Goal: Information Seeking & Learning: Check status

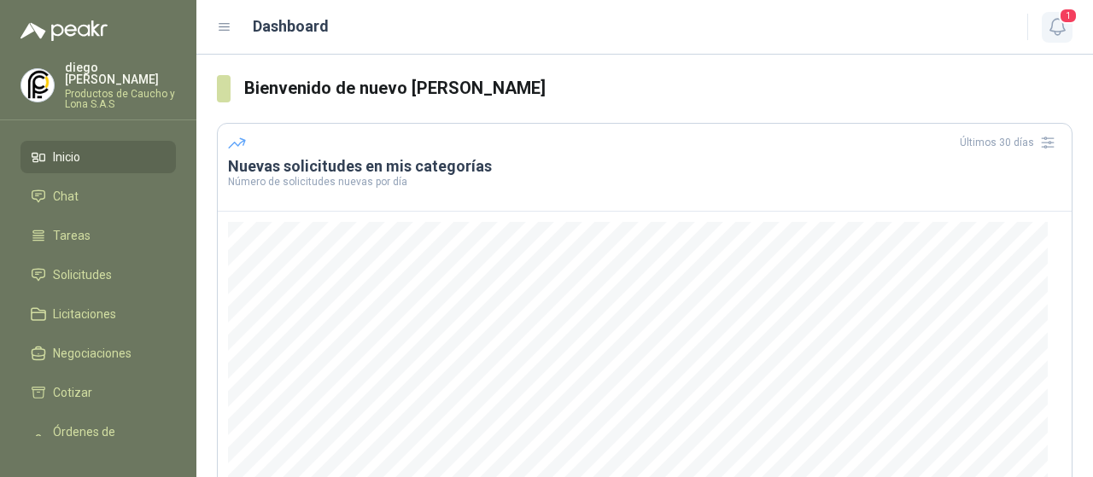
click at [1054, 33] on icon "button" at bounding box center [1057, 26] width 21 height 21
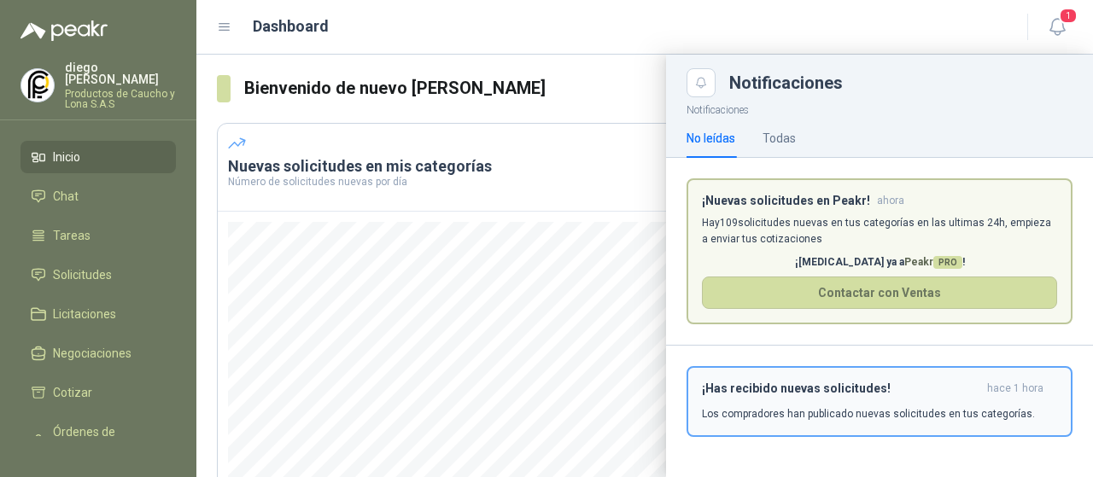
click at [782, 411] on p "Los compradores han publicado nuevas solicitudes en tus categorías." at bounding box center [868, 414] width 333 height 15
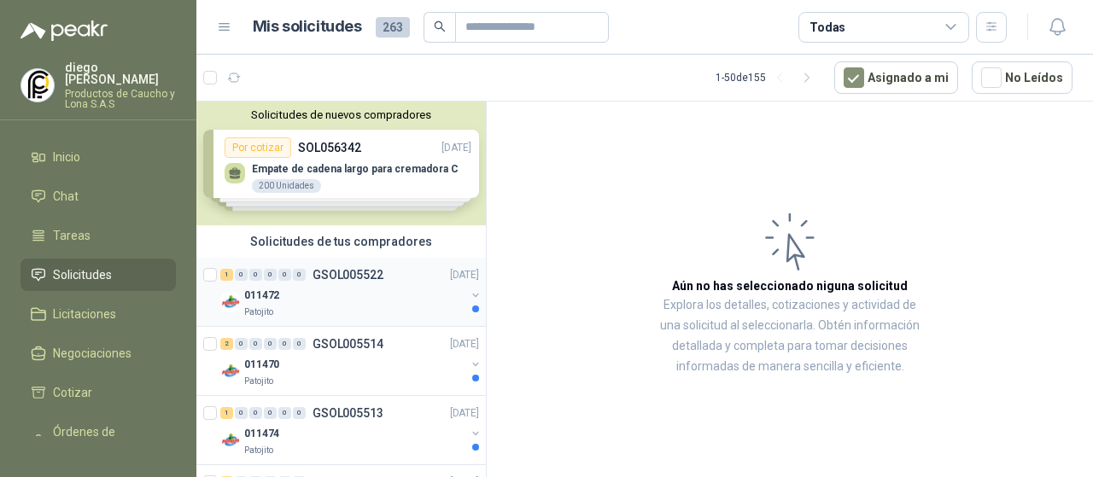
click at [297, 301] on div "011472" at bounding box center [354, 295] width 221 height 21
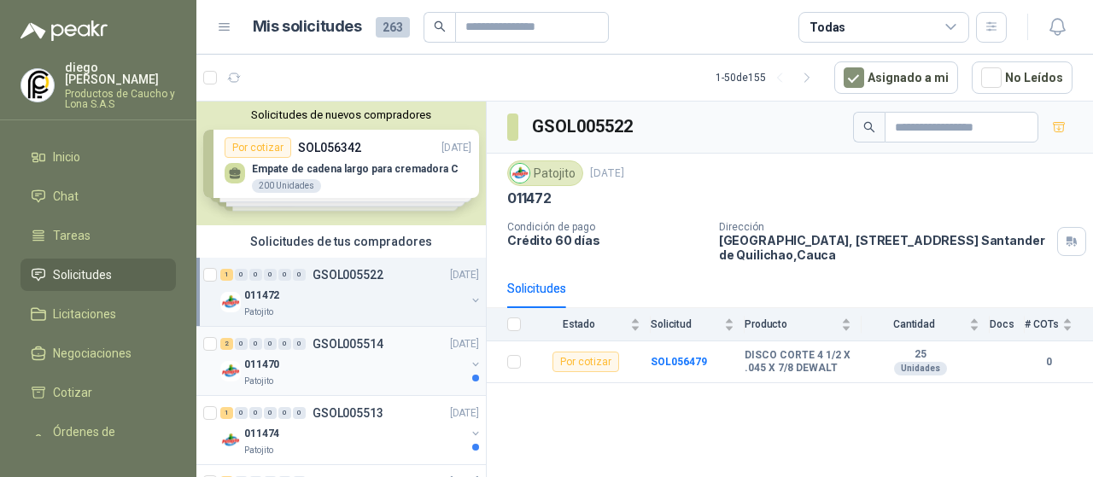
click at [314, 349] on p "GSOL005514" at bounding box center [348, 344] width 71 height 12
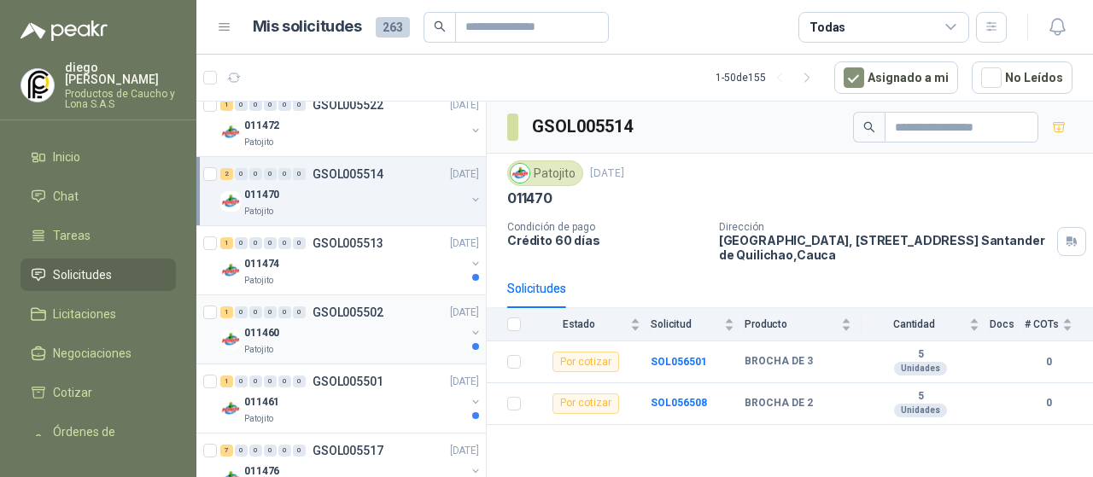
scroll to position [171, 0]
click at [339, 274] on div "Patojito" at bounding box center [354, 280] width 221 height 14
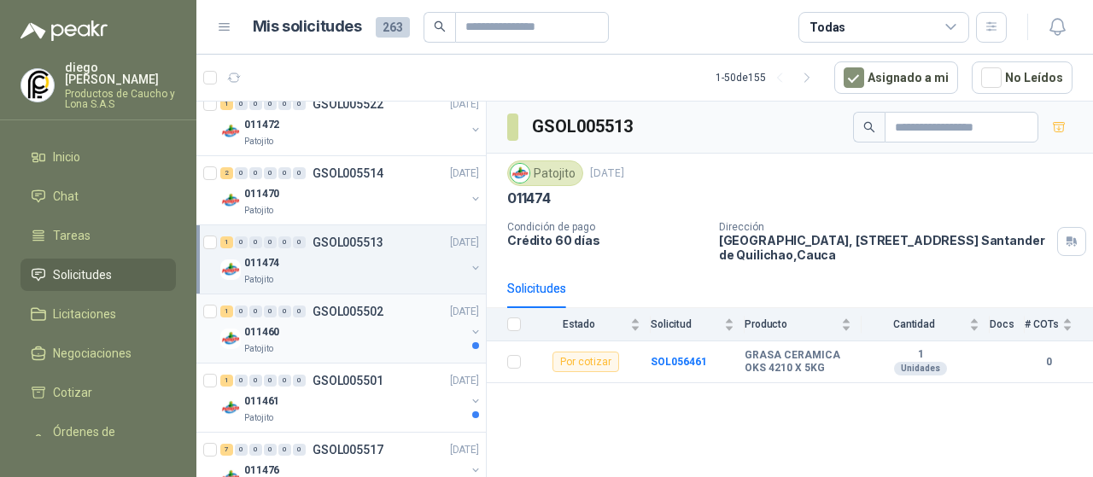
click at [345, 322] on div "011460" at bounding box center [354, 332] width 221 height 21
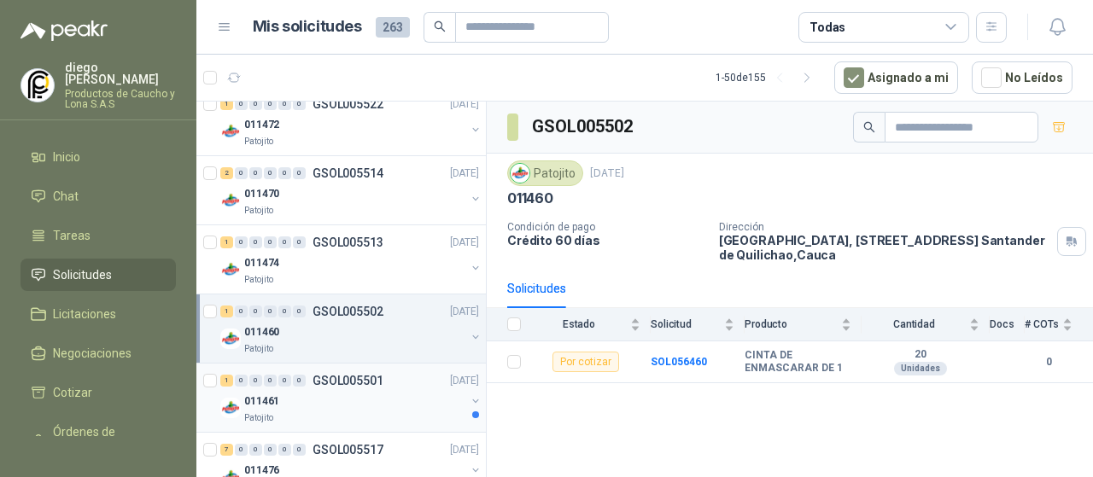
click at [360, 399] on div "011461" at bounding box center [354, 401] width 221 height 21
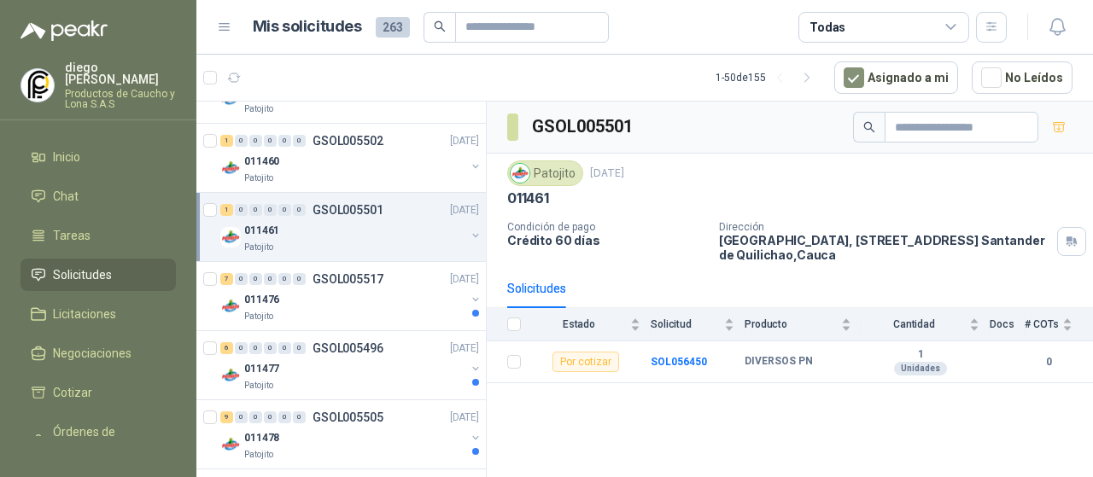
scroll to position [427, 0]
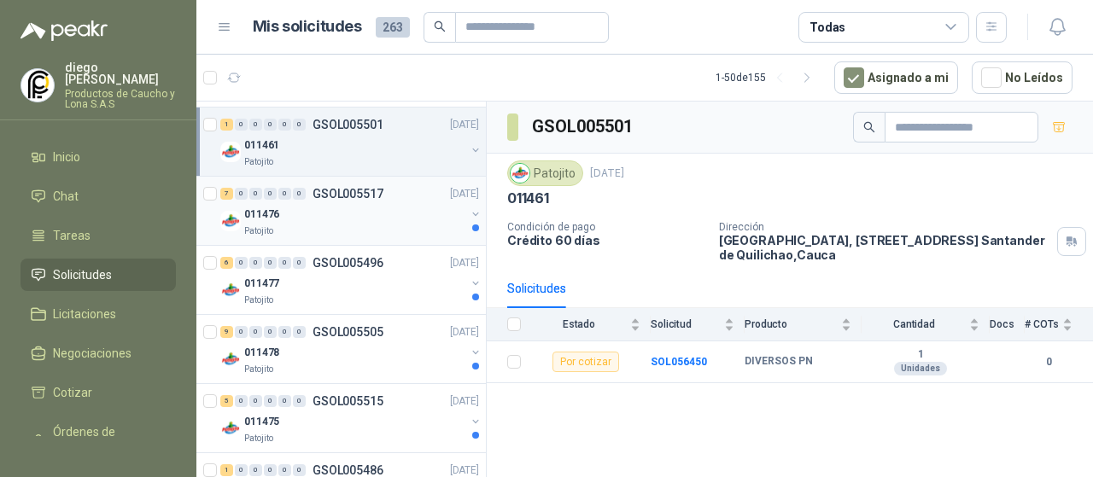
click at [351, 209] on div "011476" at bounding box center [354, 214] width 221 height 21
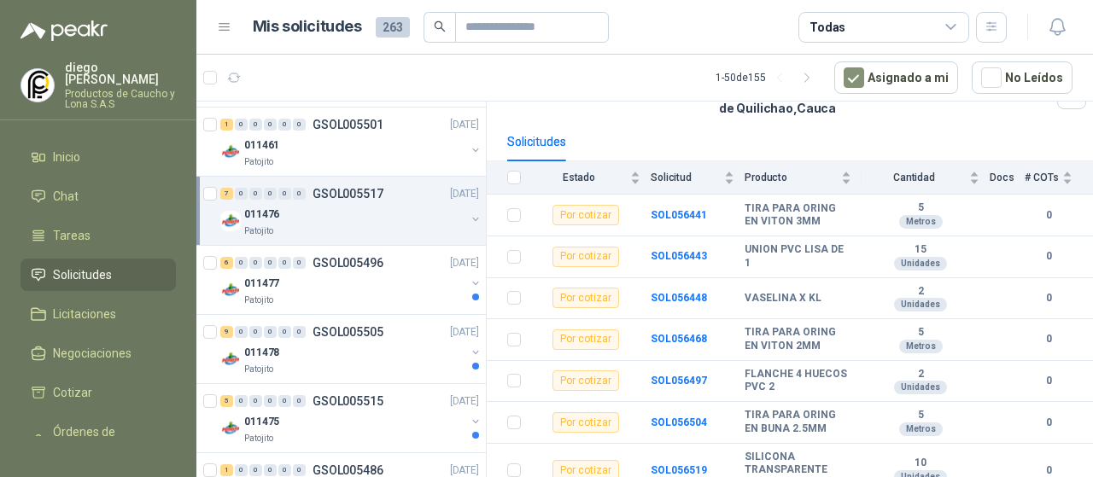
scroll to position [160, 0]
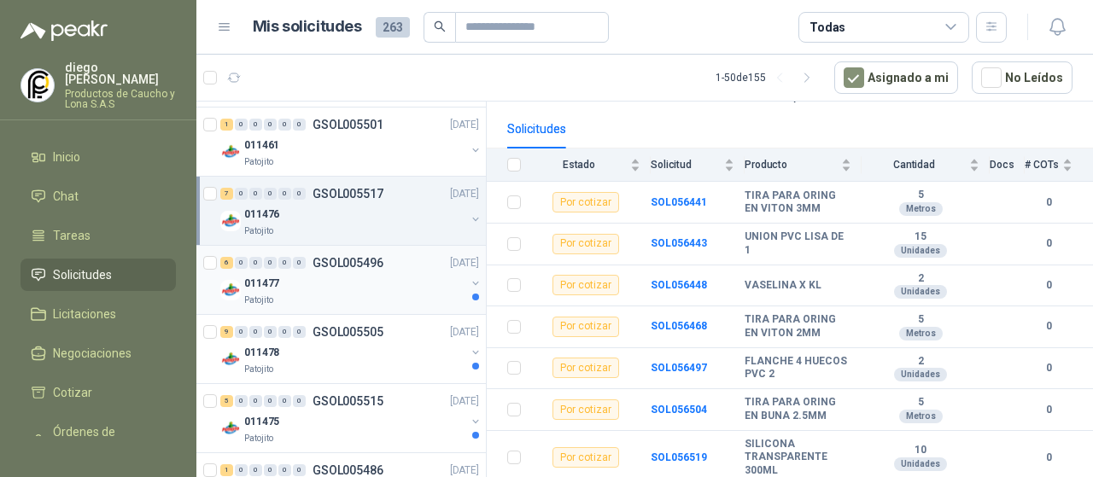
click at [318, 302] on div "Patojito" at bounding box center [354, 301] width 221 height 14
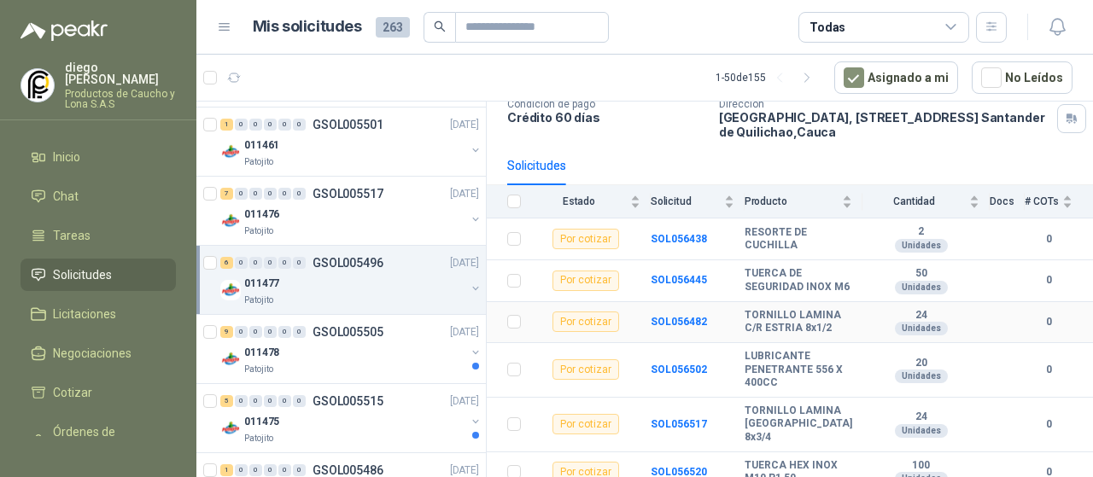
scroll to position [144, 0]
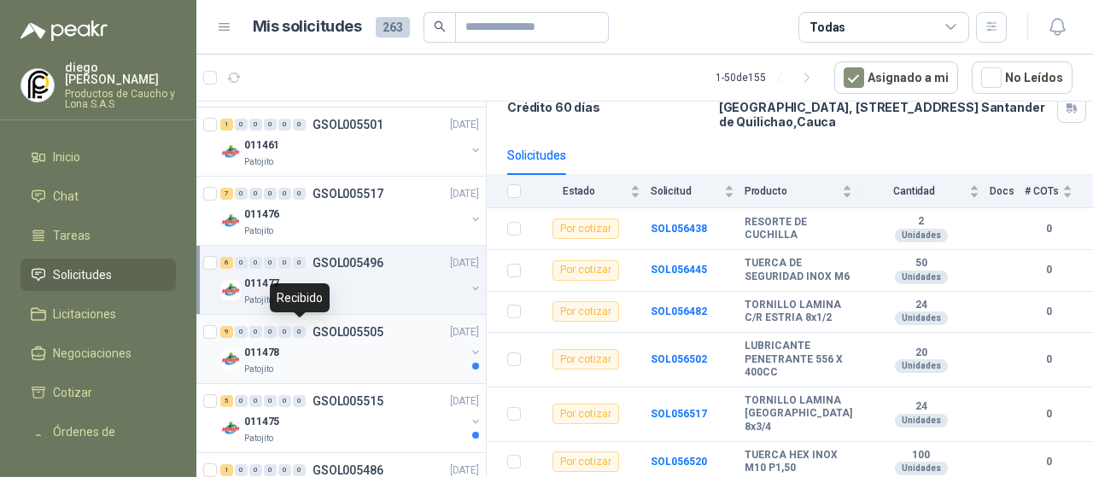
click at [309, 334] on div "9 0 0 0 0 0 GSOL005505" at bounding box center [301, 332] width 163 height 12
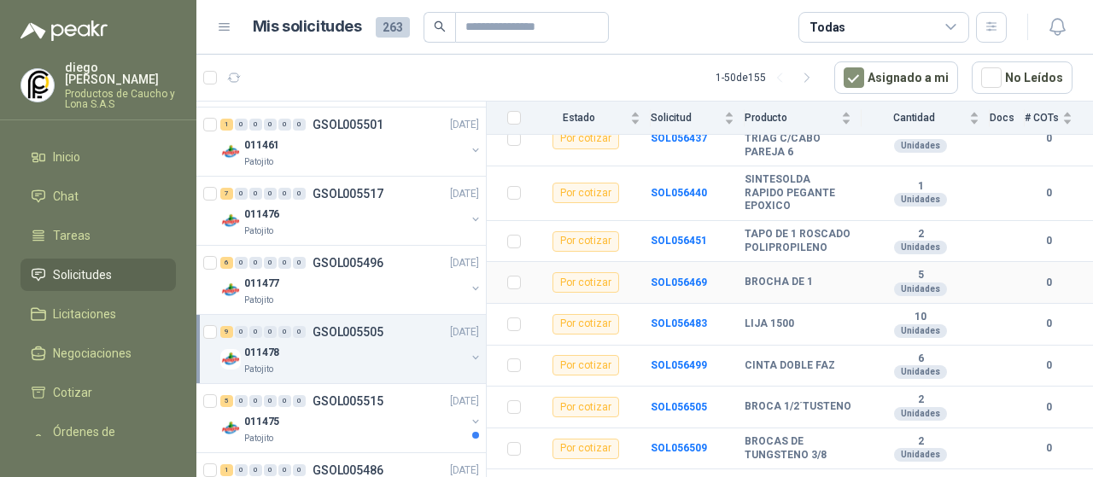
scroll to position [268, 0]
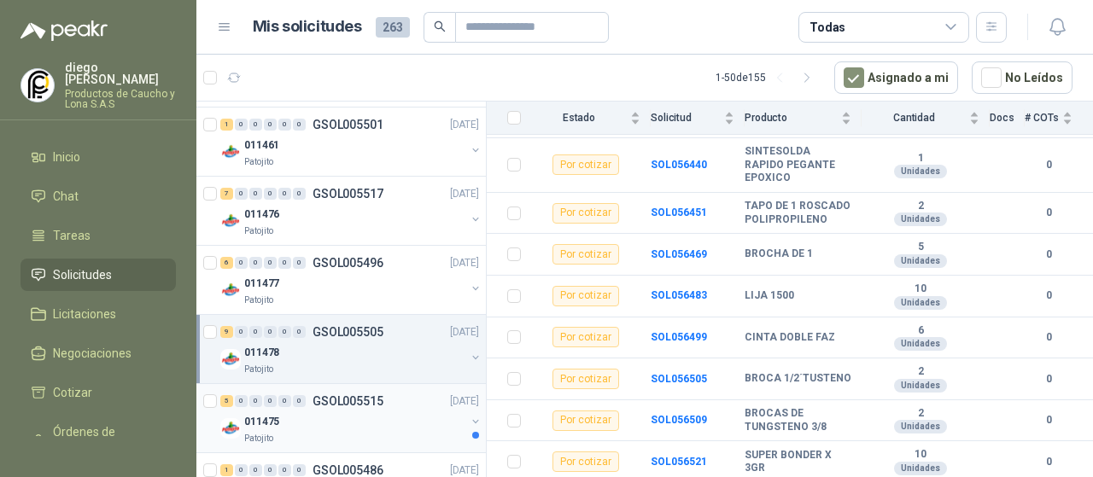
click at [383, 423] on div "011475" at bounding box center [354, 422] width 221 height 21
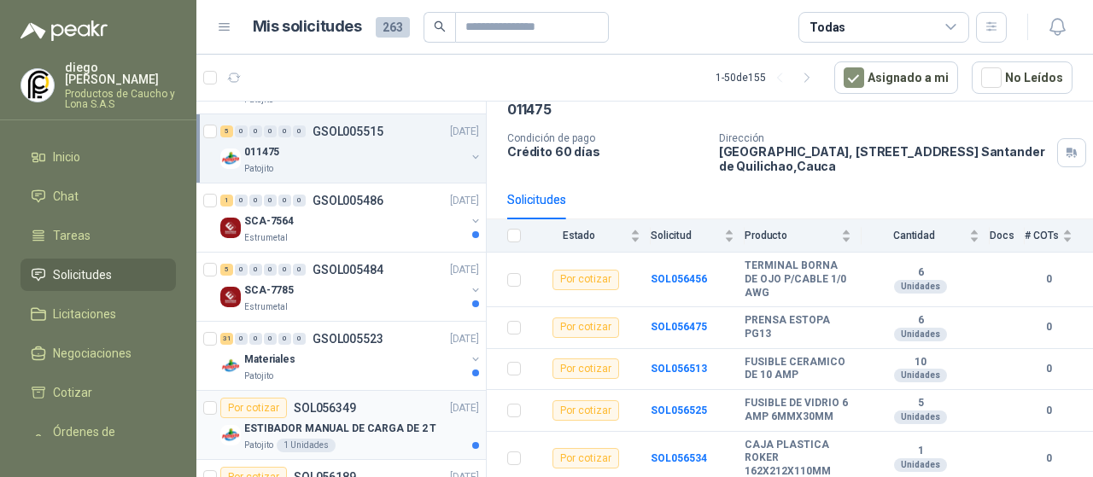
scroll to position [769, 0]
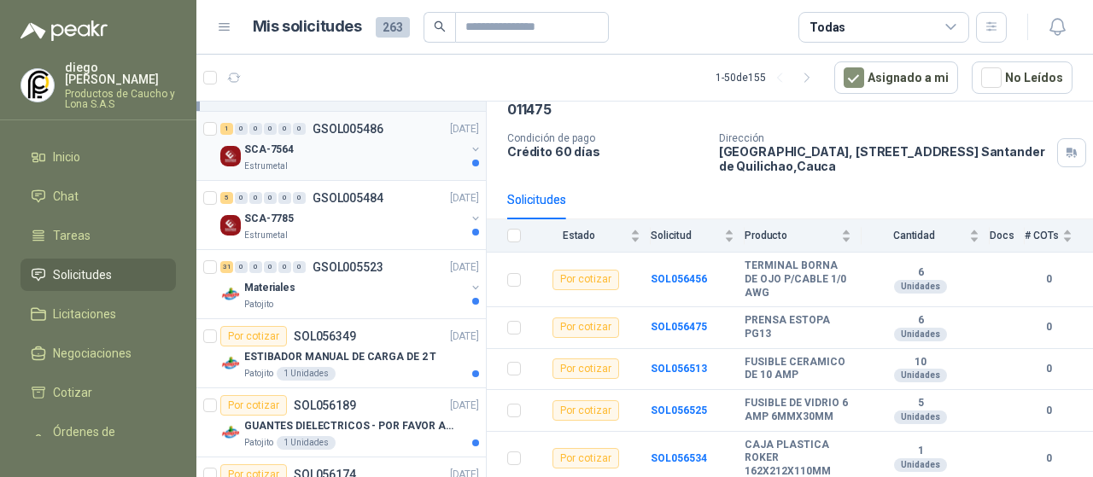
click at [372, 148] on div "SCA-7564" at bounding box center [354, 149] width 221 height 21
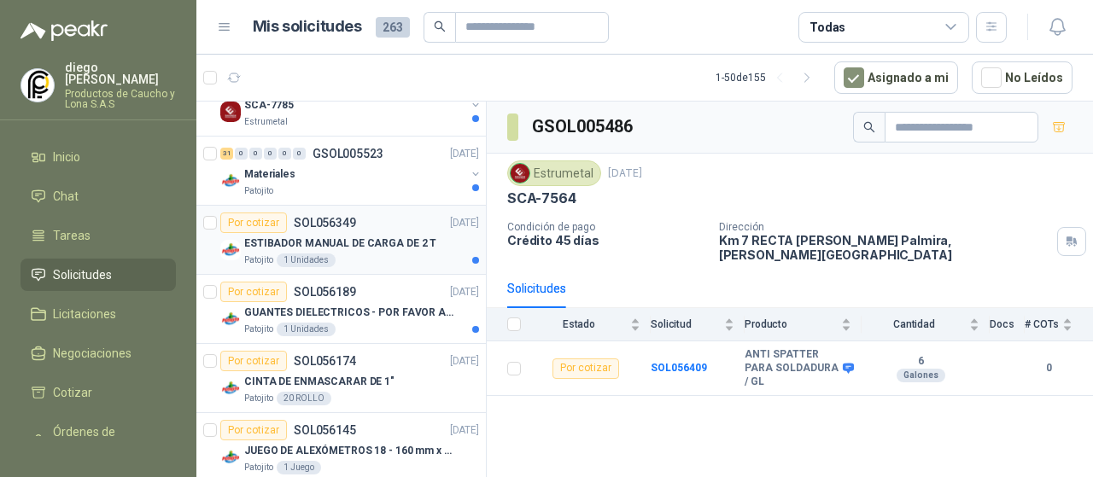
scroll to position [854, 0]
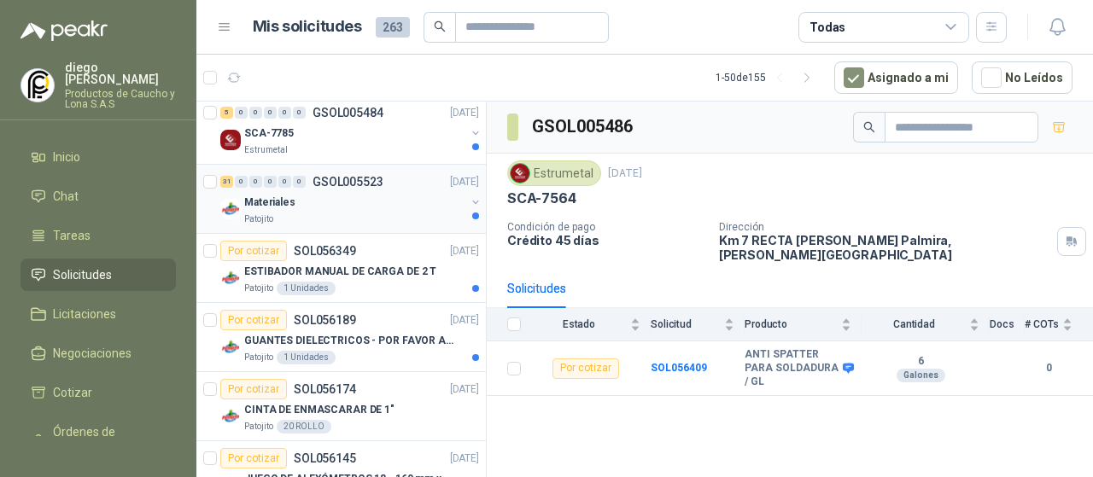
click at [413, 214] on div "Patojito" at bounding box center [354, 220] width 221 height 14
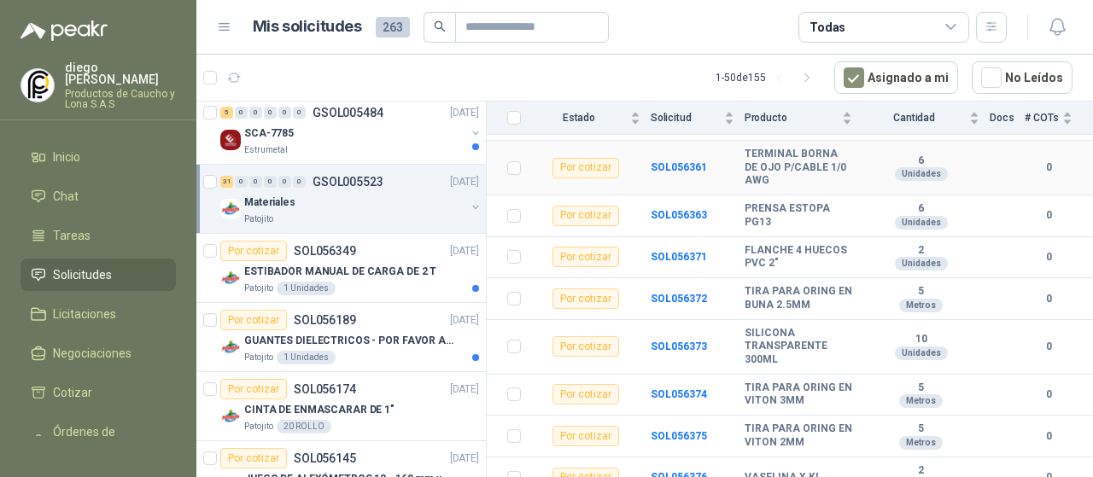
scroll to position [342, 0]
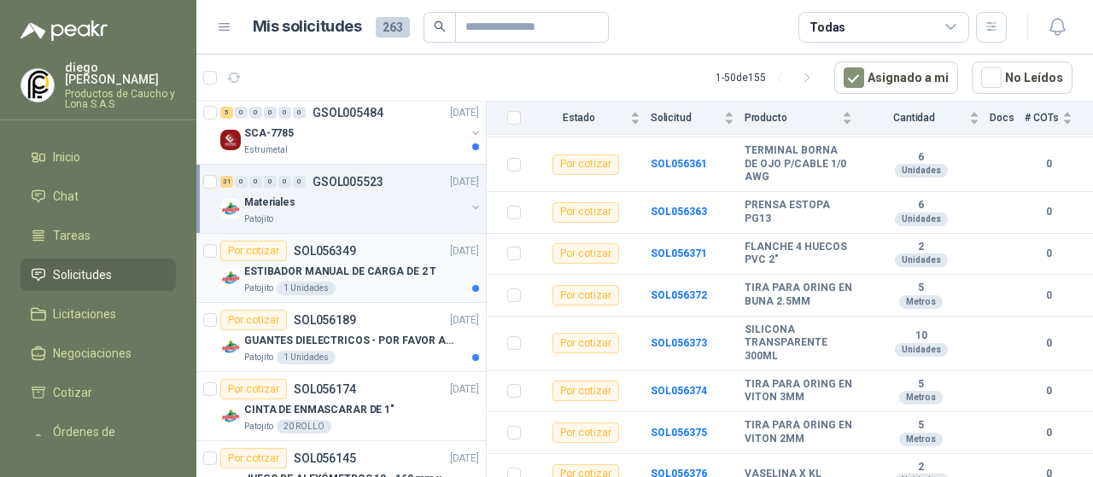
click at [408, 267] on p "ESTIBADOR MANUAL DE CARGA DE 2 T" at bounding box center [340, 272] width 192 height 16
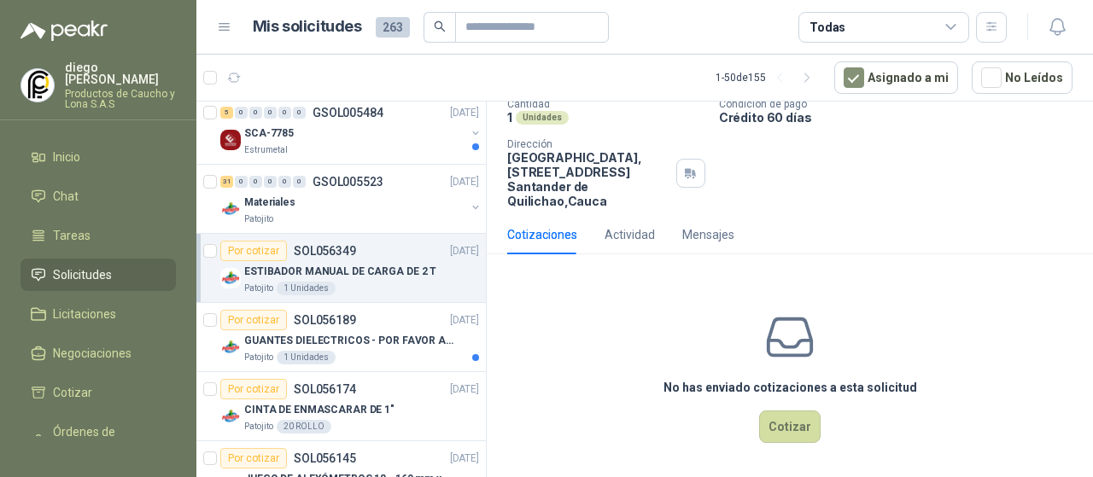
scroll to position [143, 0]
click at [398, 340] on p "GUANTES DIELECTRICOS - POR FAVOR ADJUNTAR SU FICHA TECNICA" at bounding box center [350, 341] width 213 height 16
